Goal: Task Accomplishment & Management: Use online tool/utility

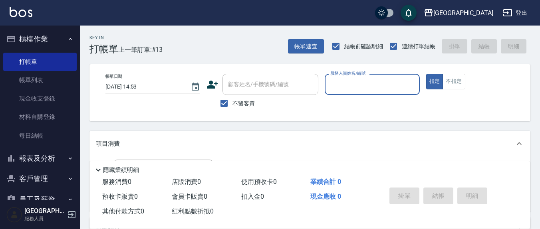
scroll to position [10, 0]
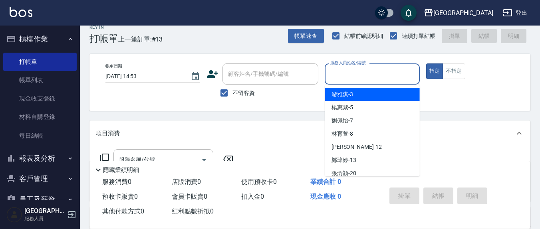
click at [357, 75] on input "服務人員姓名/編號" at bounding box center [371, 74] width 87 height 14
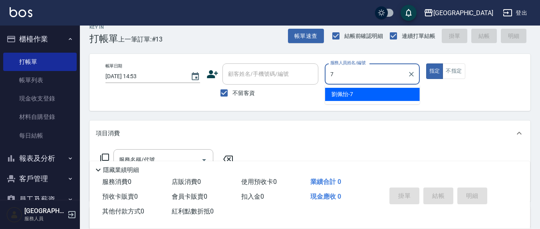
type input "7"
type button "true"
type input "[PERSON_NAME]7"
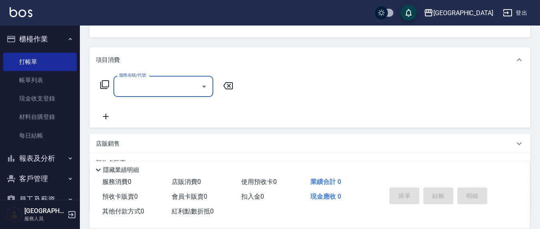
scroll to position [93, 0]
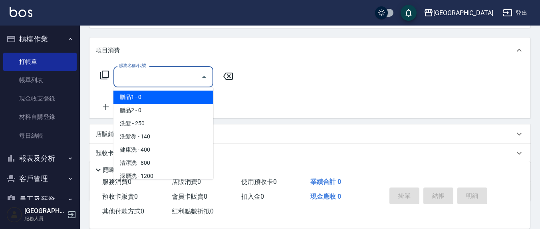
click at [139, 75] on input "服務名稱/代號" at bounding box center [157, 77] width 81 height 14
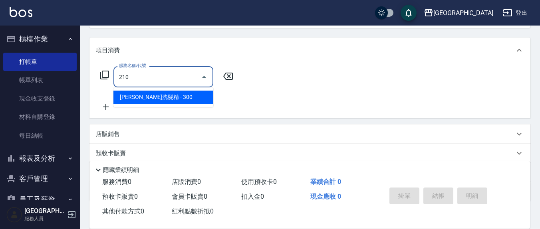
type input "歐娜洗髮精(210)"
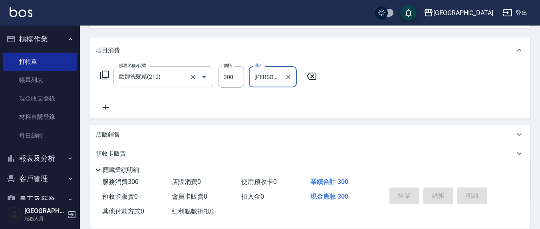
type input "[PERSON_NAME]-8"
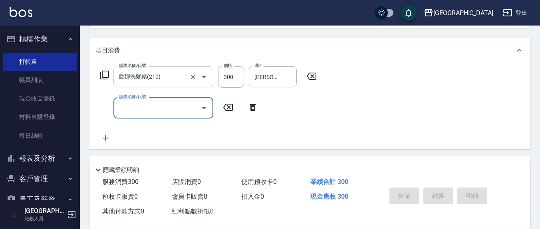
type input "[DATE] 16:41"
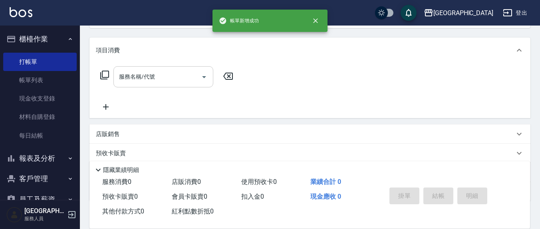
scroll to position [0, 0]
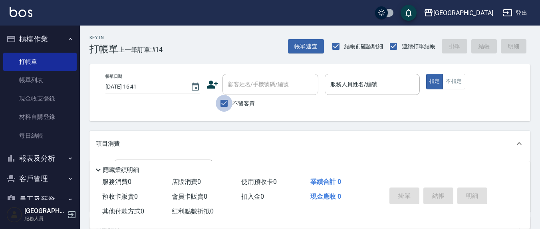
click at [226, 104] on input "不留客資" at bounding box center [224, 103] width 17 height 17
checkbox input "false"
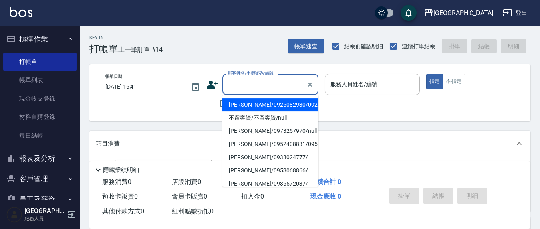
click at [237, 86] on div "顧客姓名/手機號碼/編號 顧客姓名/手機號碼/編號" at bounding box center [270, 84] width 96 height 21
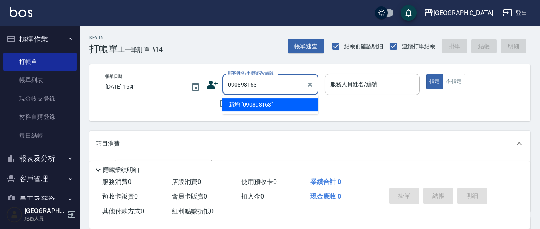
type input "0908981633"
click at [311, 85] on icon "Clear" at bounding box center [310, 85] width 8 height 8
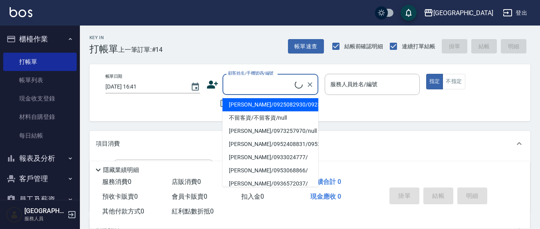
click at [226, 101] on li "[PERSON_NAME]/0925082930/0925082930" at bounding box center [270, 104] width 96 height 13
type input "[PERSON_NAME]/0925082930/0925082930"
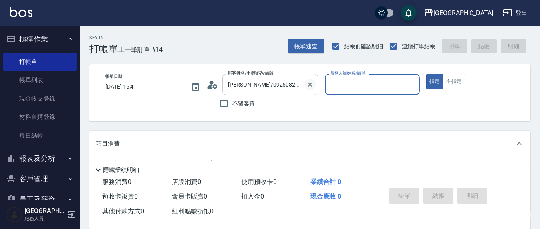
click at [312, 84] on icon "Clear" at bounding box center [310, 85] width 8 height 8
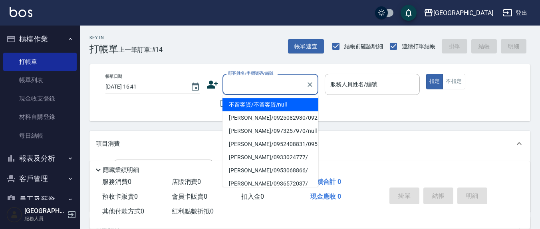
click at [259, 89] on input "顧客姓名/手機號碼/編號" at bounding box center [264, 84] width 77 height 14
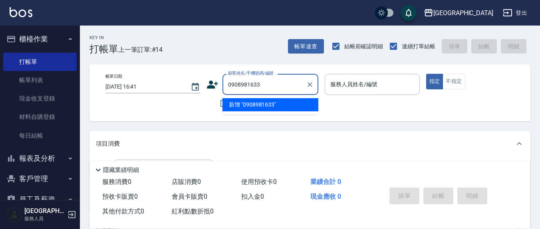
click at [269, 84] on input "0908981633" at bounding box center [264, 84] width 77 height 14
type input "0"
click at [234, 85] on input "裡[PERSON_NAME]" at bounding box center [264, 84] width 77 height 14
click at [251, 106] on li "[PERSON_NAME]/0971755872/" at bounding box center [270, 104] width 96 height 13
type input "[PERSON_NAME]/0971755872/"
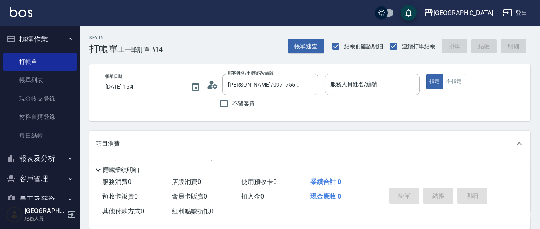
click at [212, 89] on icon at bounding box center [212, 85] width 12 height 12
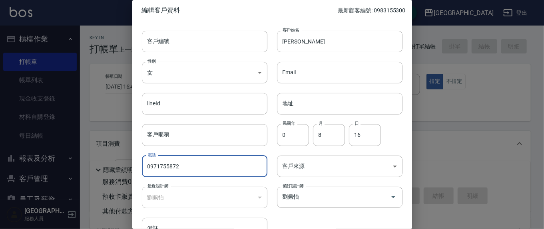
click at [193, 166] on input "0971755872" at bounding box center [204, 167] width 125 height 22
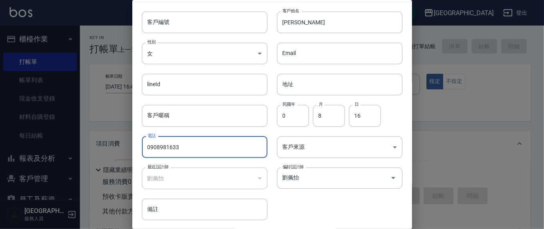
scroll to position [47, 0]
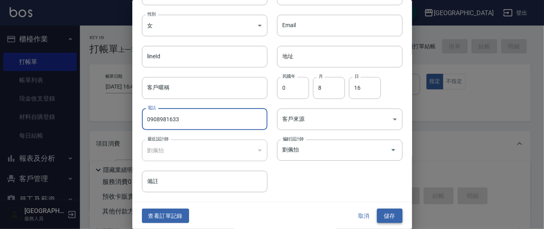
type input "0908981633"
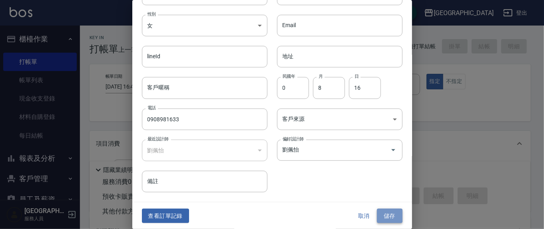
click at [387, 213] on button "儲存" at bounding box center [390, 216] width 26 height 15
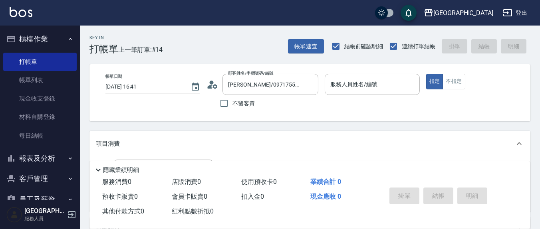
click at [210, 85] on icon at bounding box center [210, 87] width 5 height 4
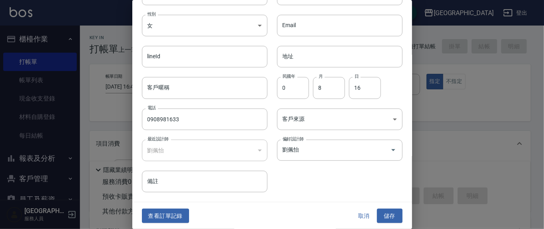
drag, startPoint x: 393, startPoint y: 217, endPoint x: 394, endPoint y: 212, distance: 5.6
click at [393, 216] on button "儲存" at bounding box center [390, 216] width 26 height 15
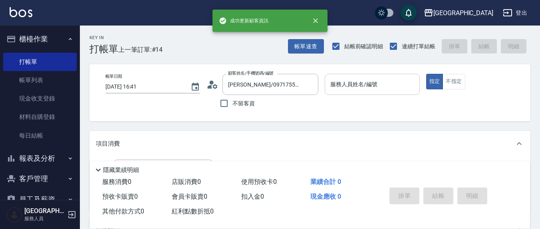
click at [371, 80] on input "服務人員姓名/編號" at bounding box center [371, 84] width 87 height 14
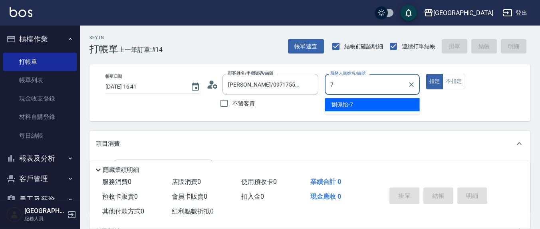
type input "[PERSON_NAME]7"
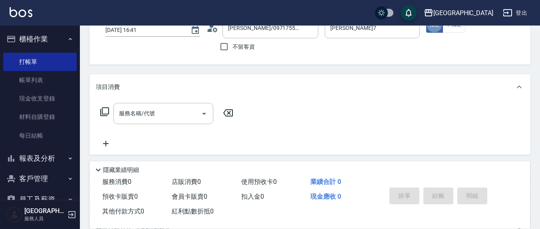
scroll to position [83, 0]
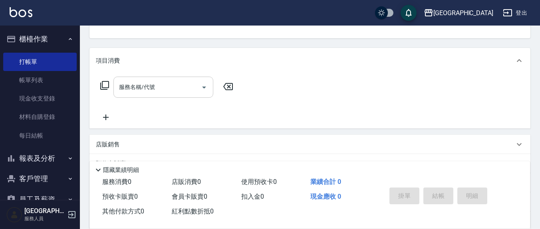
click at [180, 89] on input "服務名稱/代號" at bounding box center [157, 87] width 81 height 14
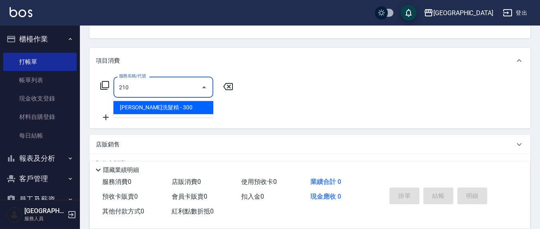
type input "歐娜洗髮精(210)"
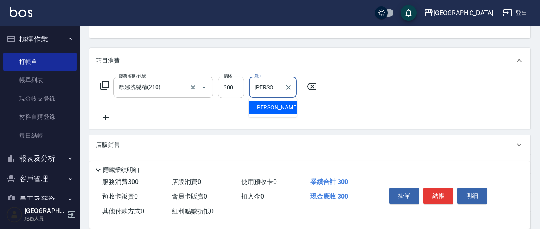
type input "[PERSON_NAME]-21"
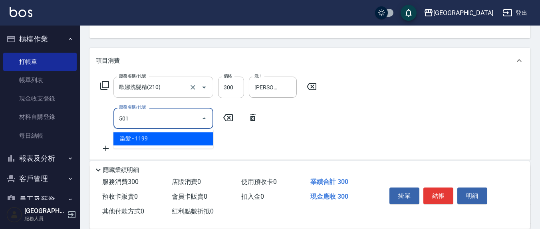
type input "染髮(501)"
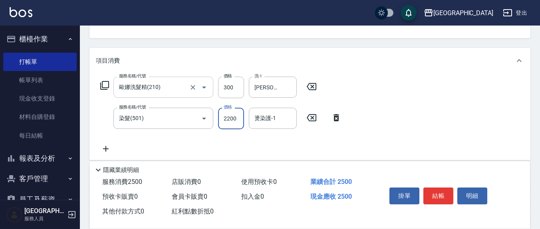
type input "2200"
type input "[PERSON_NAME]-21"
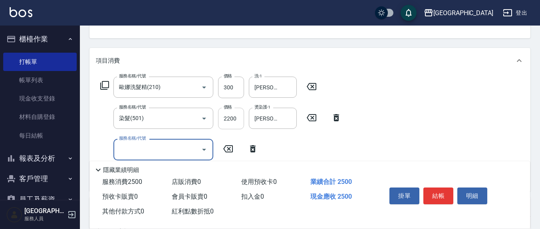
click at [240, 115] on input "2200" at bounding box center [231, 119] width 26 height 22
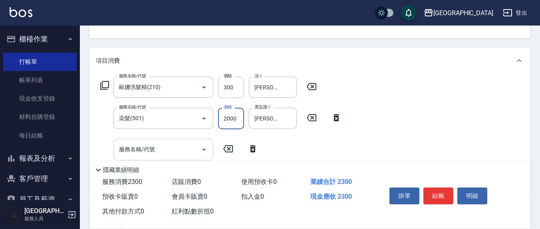
type input "2000"
click at [172, 147] on input "服務名稱/代號" at bounding box center [157, 150] width 81 height 14
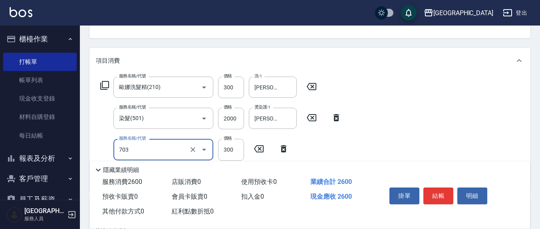
type input "(1236)設計師(703)"
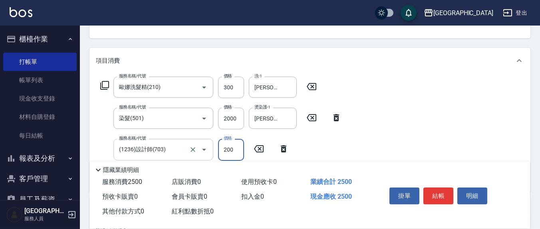
type input "200"
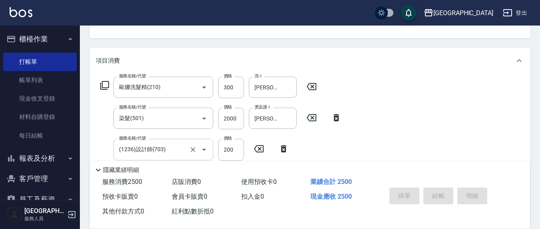
type input "[DATE] 16:44"
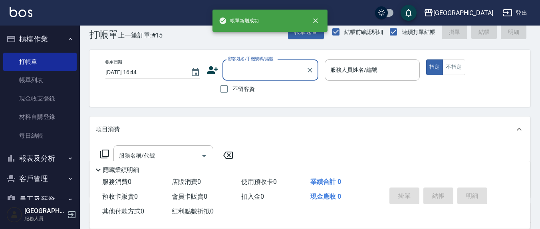
scroll to position [0, 0]
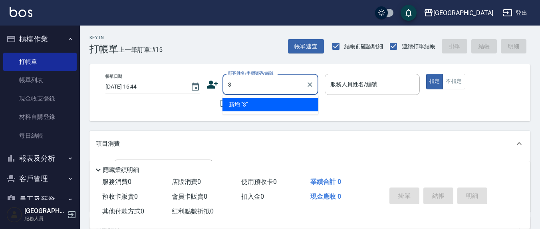
type input "3"
click at [426, 74] on button "指定" at bounding box center [434, 82] width 17 height 16
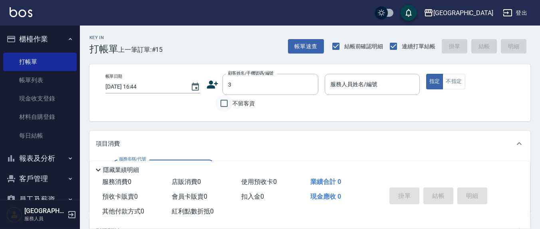
click at [221, 105] on input "不留客資" at bounding box center [224, 103] width 17 height 17
checkbox input "true"
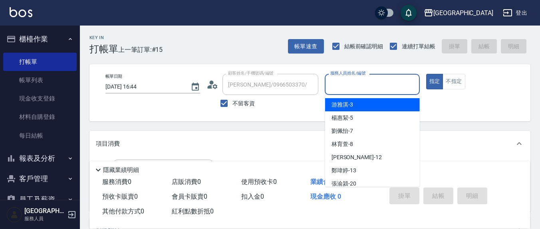
click at [336, 83] on input "服務人員姓名/編號" at bounding box center [371, 84] width 87 height 14
type input "[PERSON_NAME]/0960020930/"
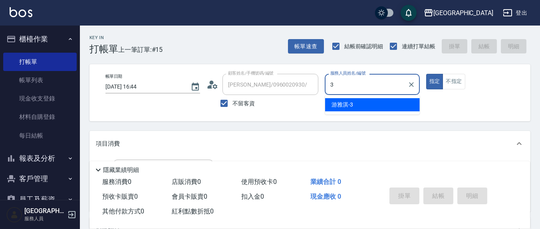
type input "[PERSON_NAME]-3"
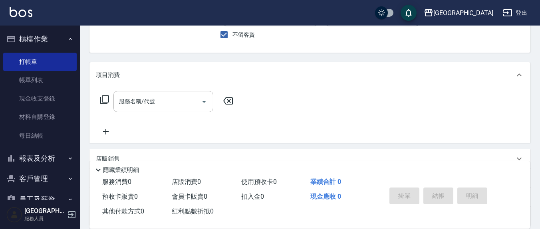
scroll to position [83, 0]
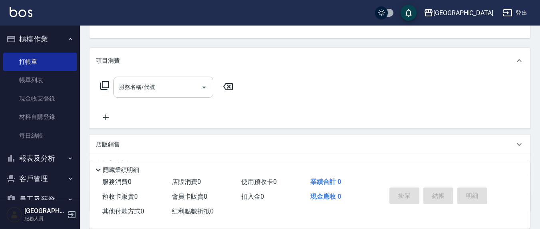
click at [157, 88] on input "服務名稱/代號" at bounding box center [157, 87] width 81 height 14
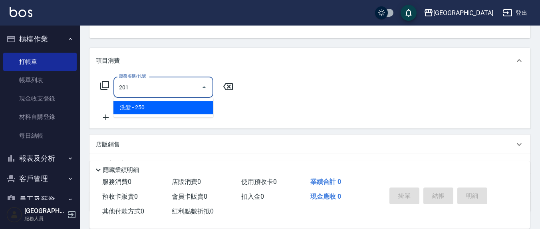
type input "洗髮(201)"
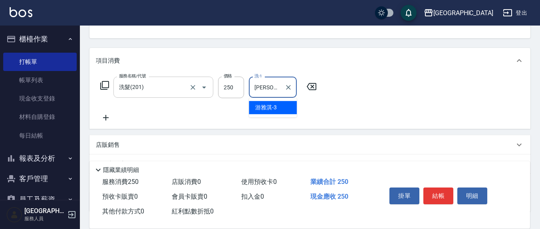
type input "[PERSON_NAME]-3"
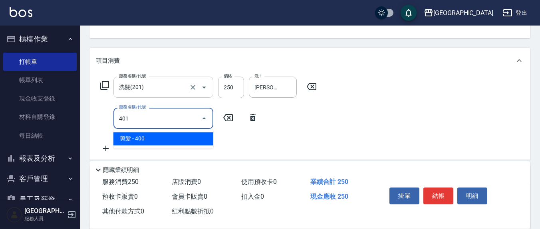
type input "剪髮(401)"
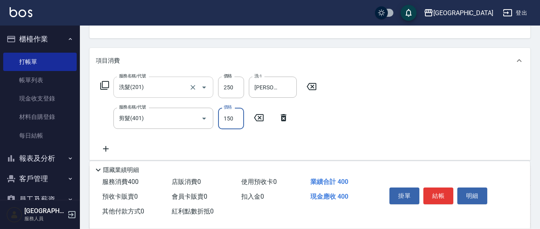
type input "150"
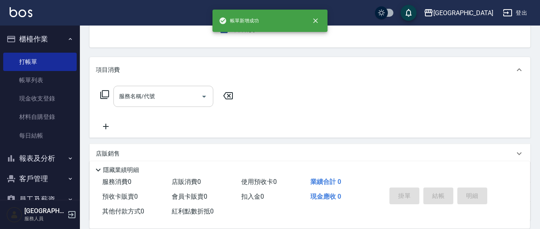
scroll to position [0, 0]
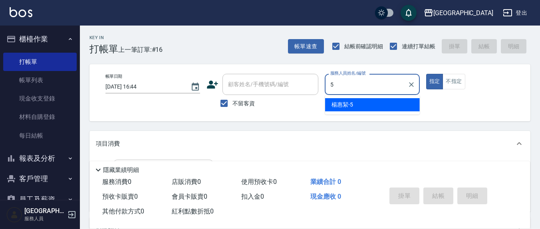
type input "[PERSON_NAME]5"
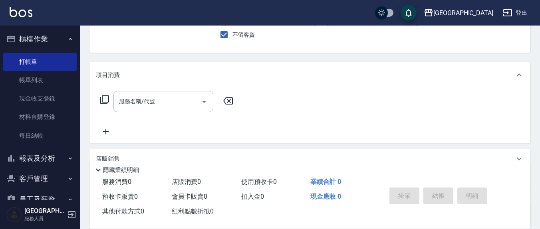
scroll to position [83, 0]
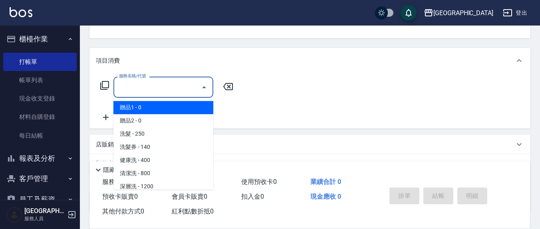
click at [165, 89] on input "服務名稱/代號" at bounding box center [157, 87] width 81 height 14
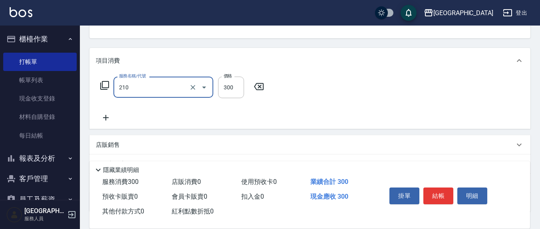
type input "歐娜洗髮精(210)"
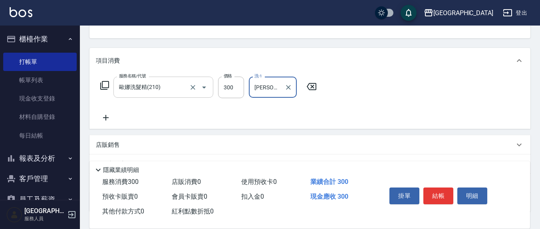
type input "[PERSON_NAME]5"
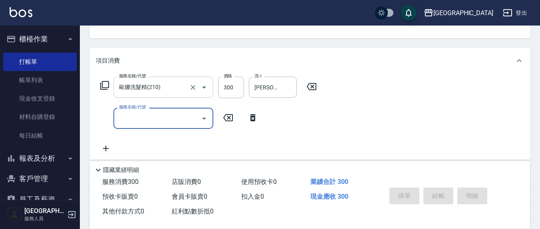
type input "[DATE] 16:45"
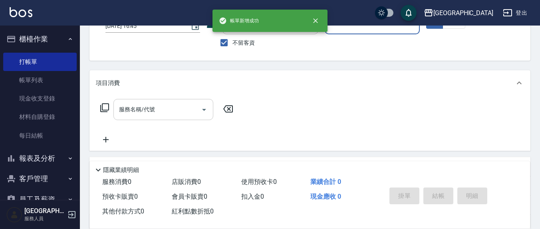
scroll to position [0, 0]
